Goal: Task Accomplishment & Management: Use online tool/utility

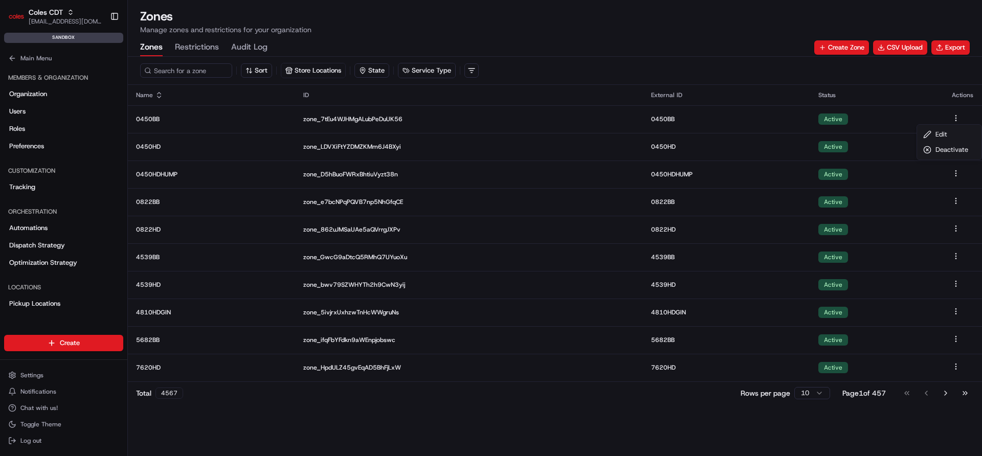
scroll to position [166, 0]
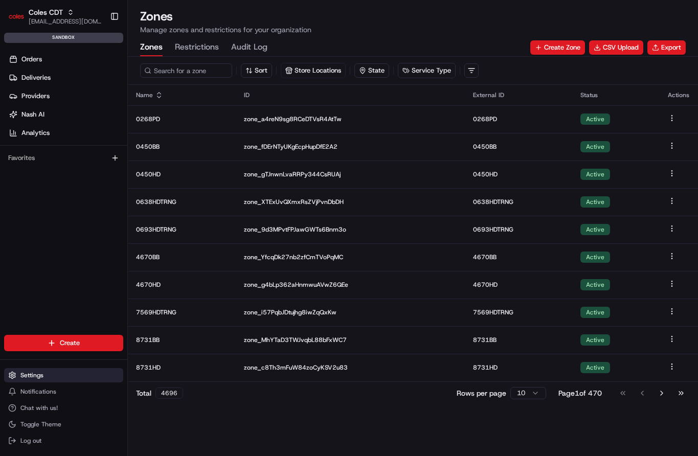
click at [38, 380] on button "Settings" at bounding box center [63, 375] width 119 height 14
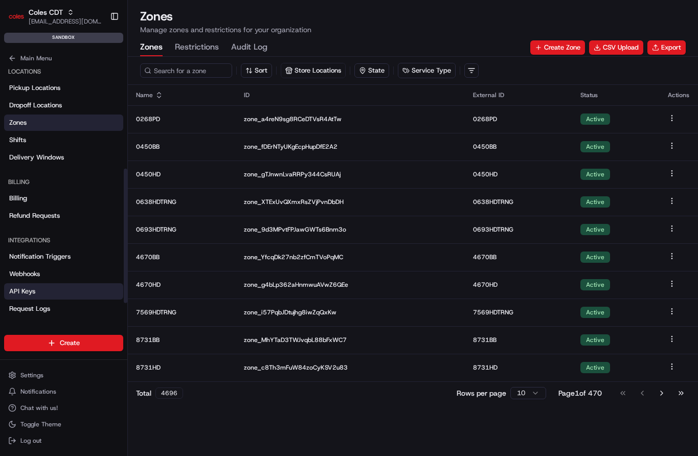
scroll to position [220, 0]
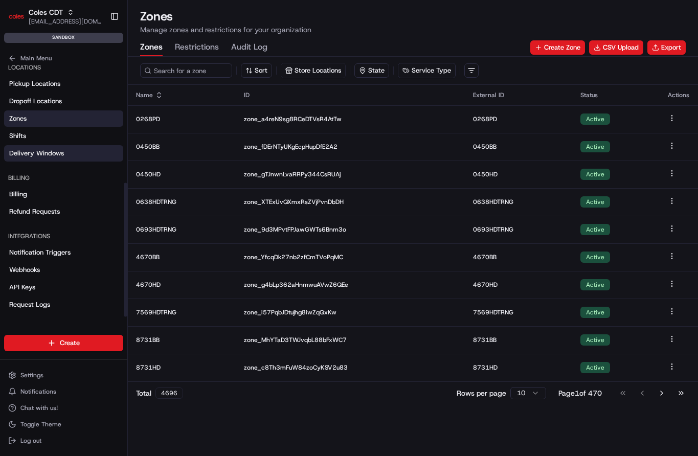
click at [66, 156] on link "Delivery Windows" at bounding box center [63, 153] width 119 height 16
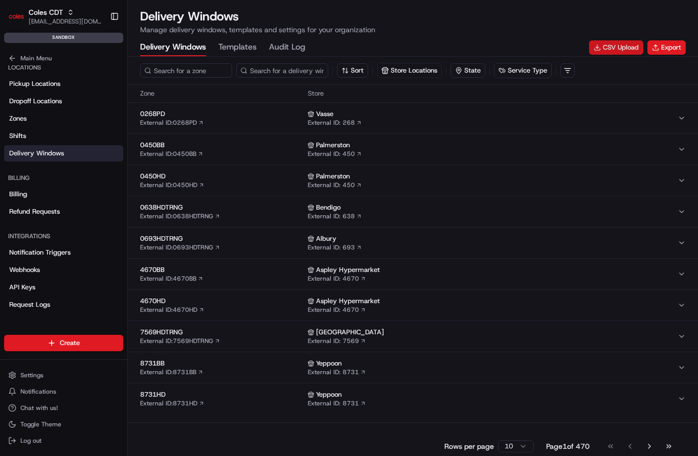
click at [623, 50] on button "CSV Upload" at bounding box center [616, 47] width 54 height 14
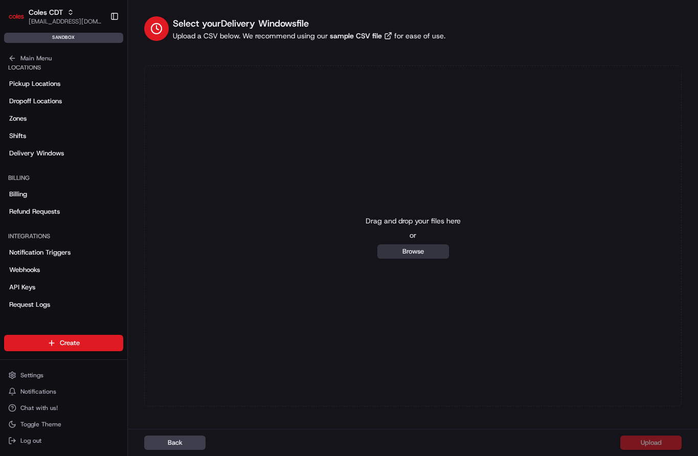
click at [435, 251] on button "Browse" at bounding box center [413, 251] width 72 height 14
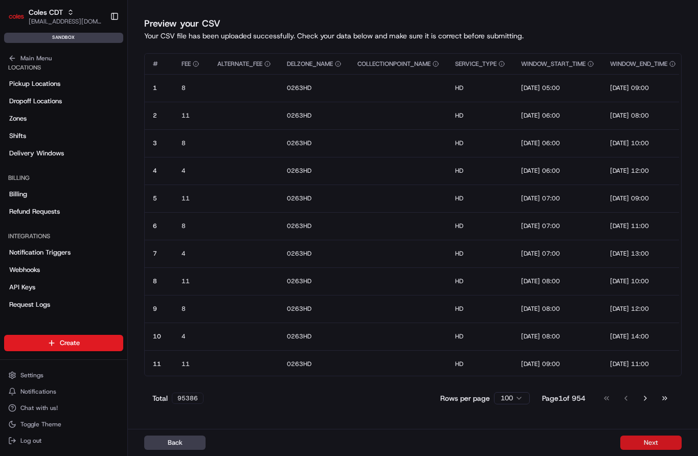
click at [643, 441] on button "Next" at bounding box center [650, 443] width 61 height 14
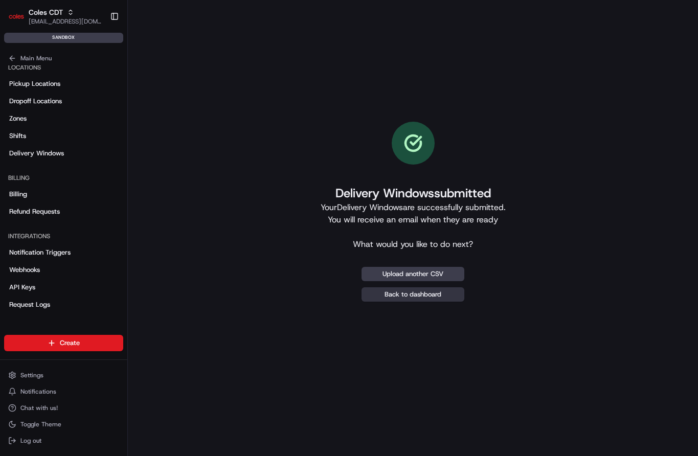
click at [420, 295] on link "Back to dashboard" at bounding box center [413, 294] width 103 height 14
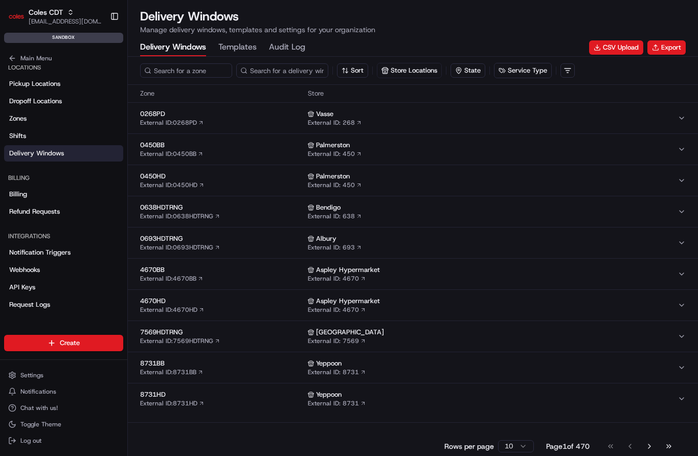
click at [518, 446] on html "Coles CDT pawel@usenash.com Toggle Sidebar sandbox Orders Deliveries Providers …" at bounding box center [349, 228] width 698 height 456
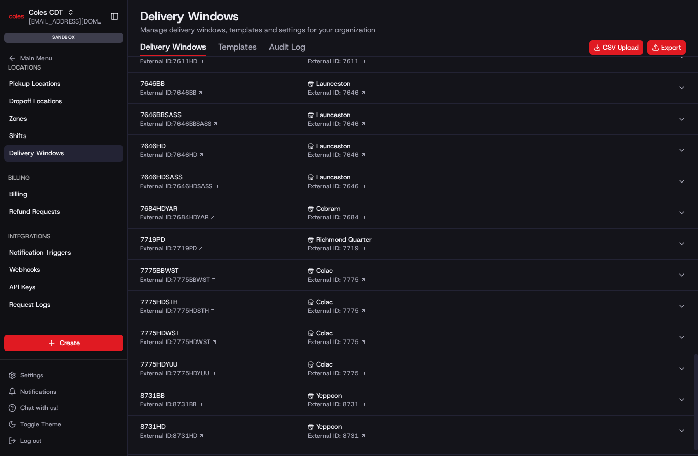
scroll to position [1254, 0]
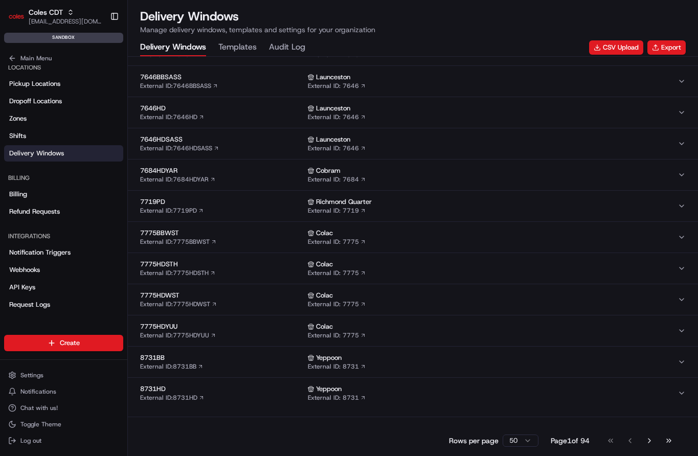
click at [240, 47] on button "Templates" at bounding box center [237, 47] width 38 height 17
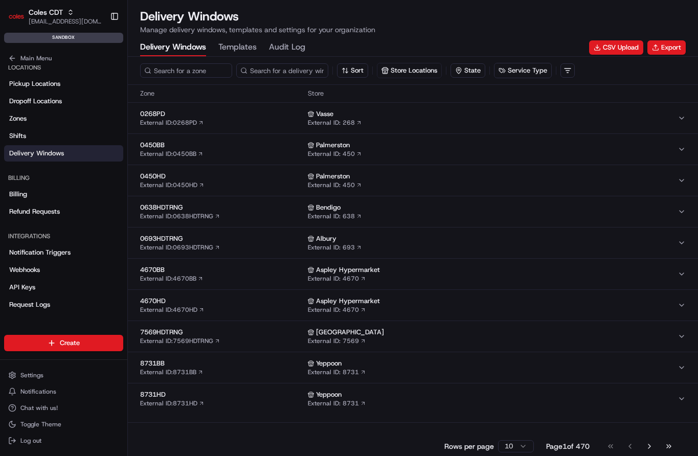
click at [191, 50] on Windows "Delivery Windows" at bounding box center [173, 47] width 66 height 17
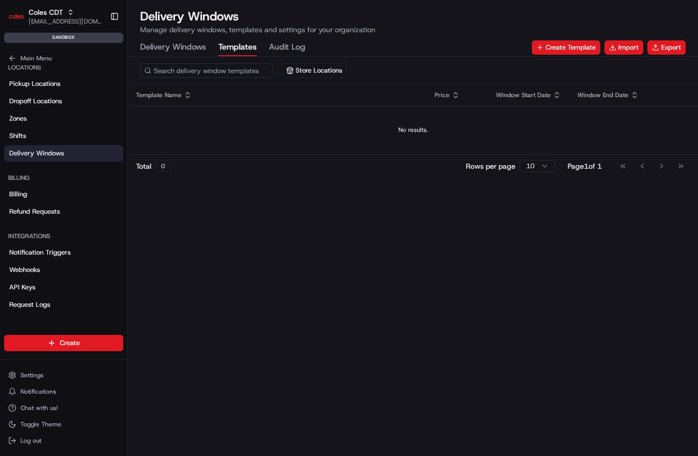
click at [242, 48] on button "Templates" at bounding box center [237, 47] width 38 height 17
click at [623, 53] on button "Import" at bounding box center [624, 47] width 39 height 14
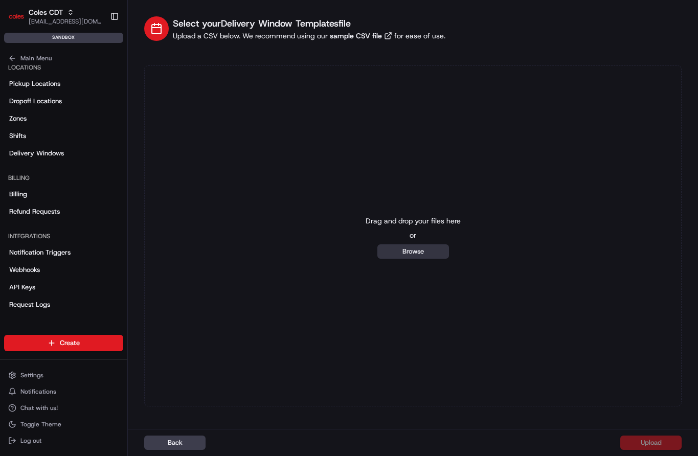
click at [412, 251] on button "Browse" at bounding box center [413, 251] width 72 height 14
click at [400, 258] on div "Drag and drop your files here or Browse" at bounding box center [413, 235] width 538 height 341
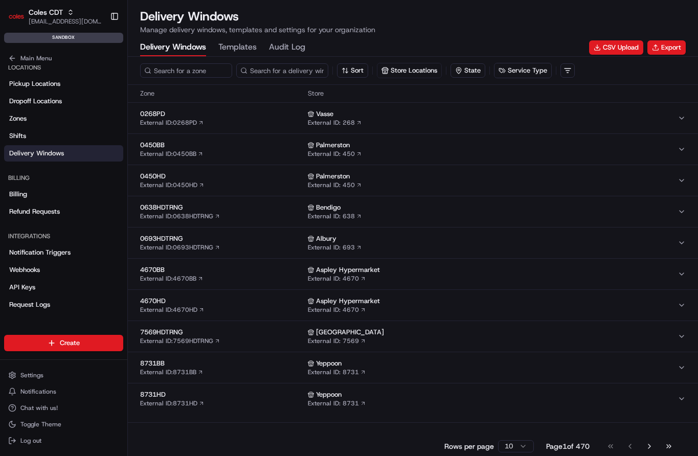
click at [314, 51] on div "Delivery Windows Templates Audit Log CSV Upload Export" at bounding box center [413, 47] width 546 height 17
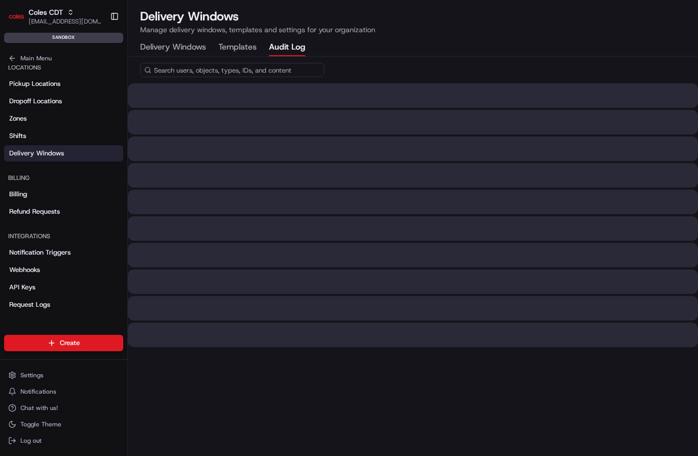
click at [303, 50] on Log "Audit Log" at bounding box center [287, 47] width 36 height 17
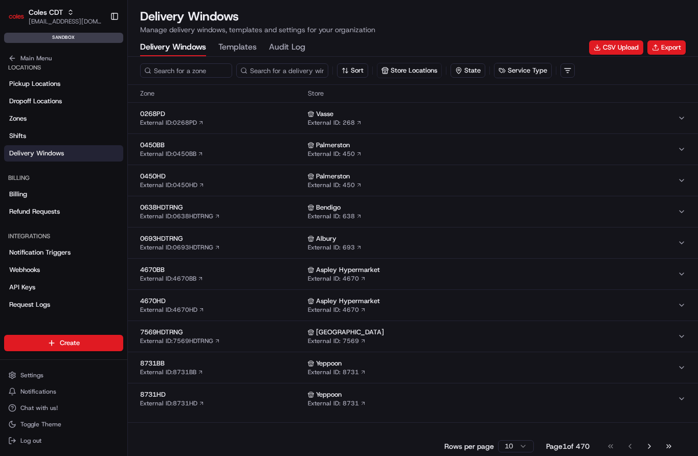
click at [199, 52] on Windows "Delivery Windows" at bounding box center [173, 47] width 66 height 17
click at [275, 50] on Log "Audit Log" at bounding box center [287, 47] width 36 height 17
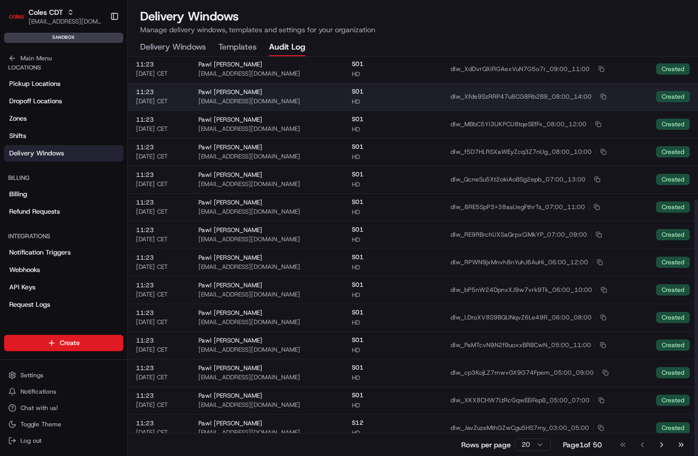
scroll to position [223, 0]
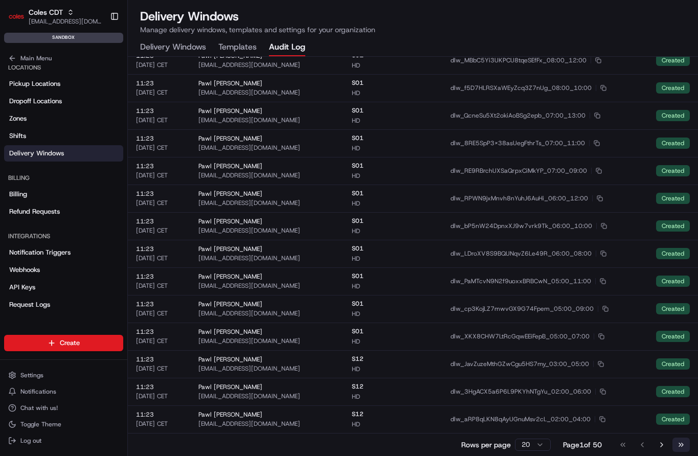
click at [686, 447] on button "Go to last page" at bounding box center [681, 445] width 17 height 14
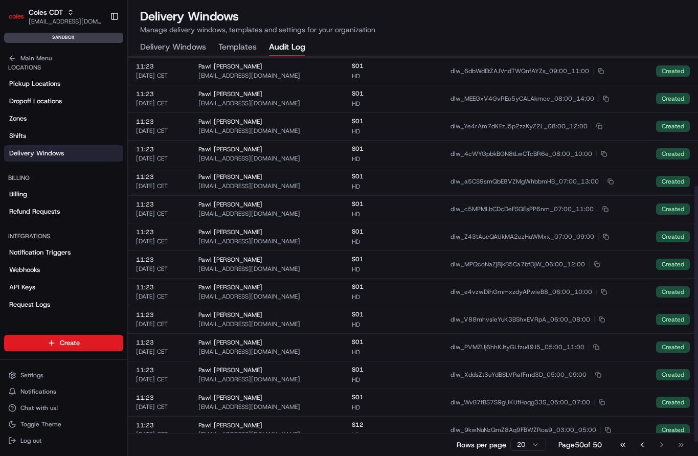
scroll to position [201, 0]
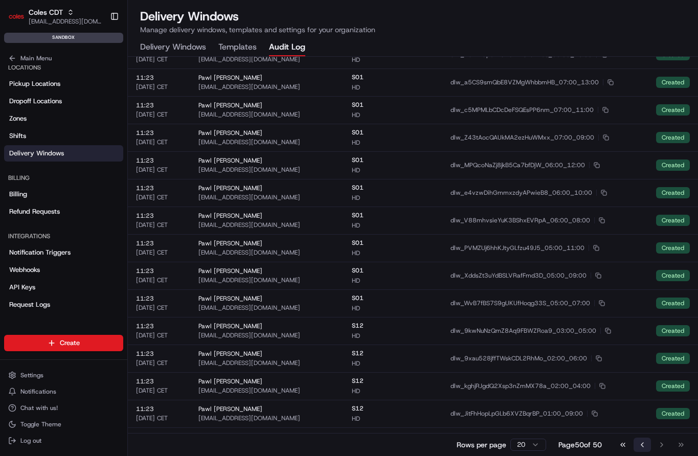
click at [637, 444] on button "Go to previous page" at bounding box center [642, 445] width 17 height 14
click at [661, 448] on button "Go to next page" at bounding box center [661, 445] width 17 height 14
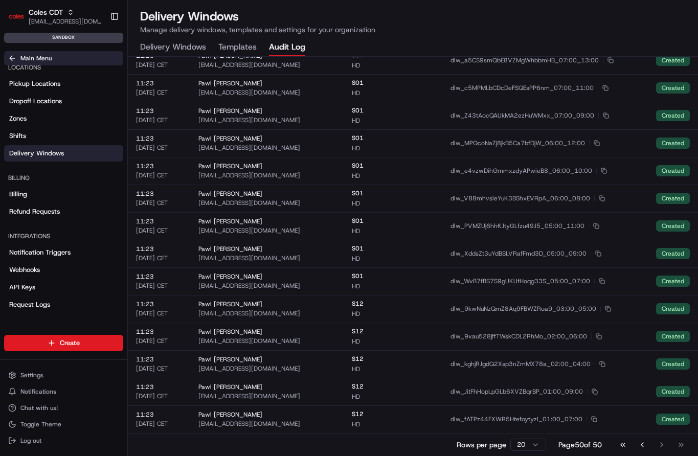
scroll to position [0, 0]
